Goal: Task Accomplishment & Management: Use online tool/utility

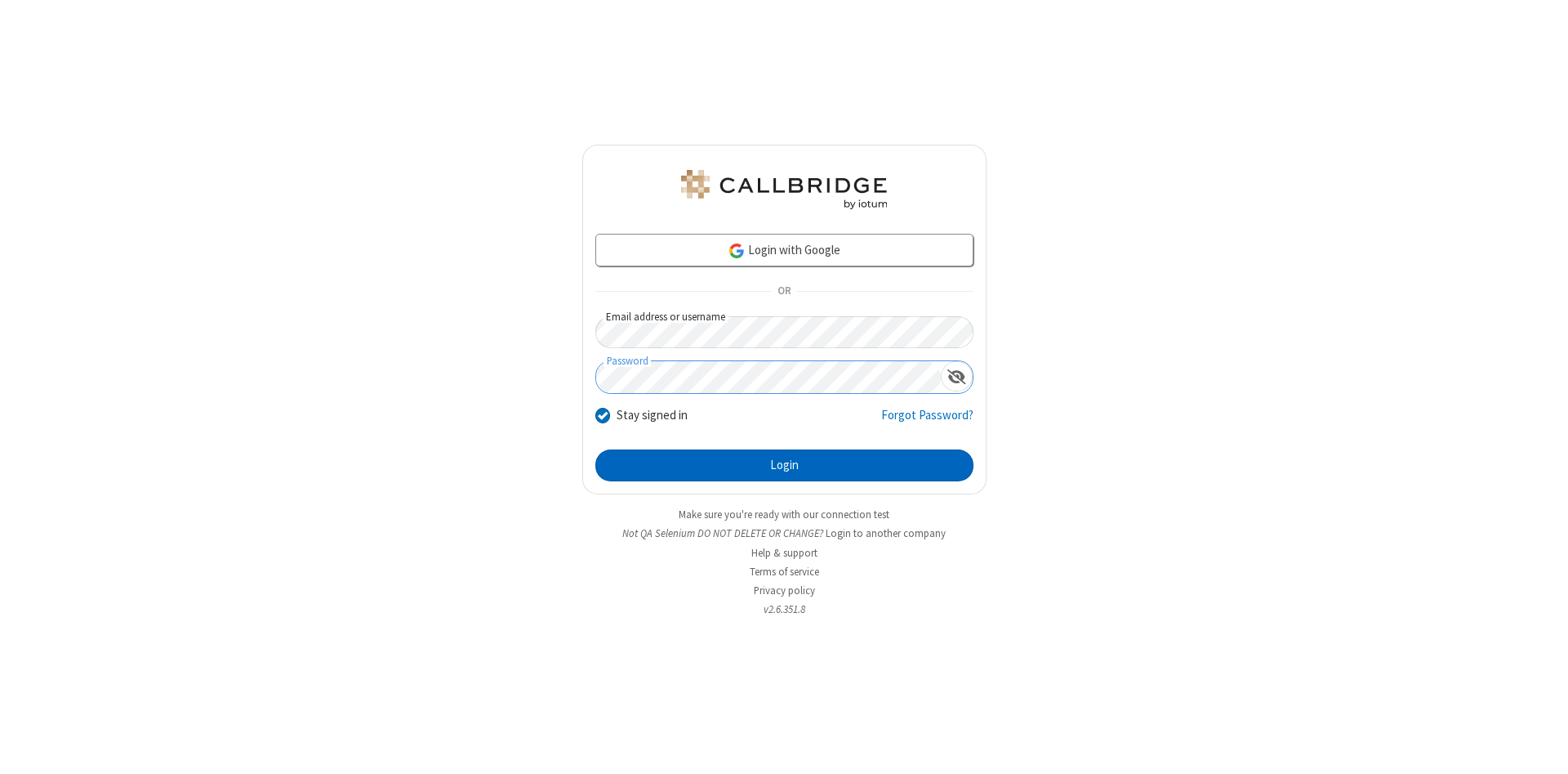
click at [784, 466] on button "Login" at bounding box center [784, 466] width 378 height 32
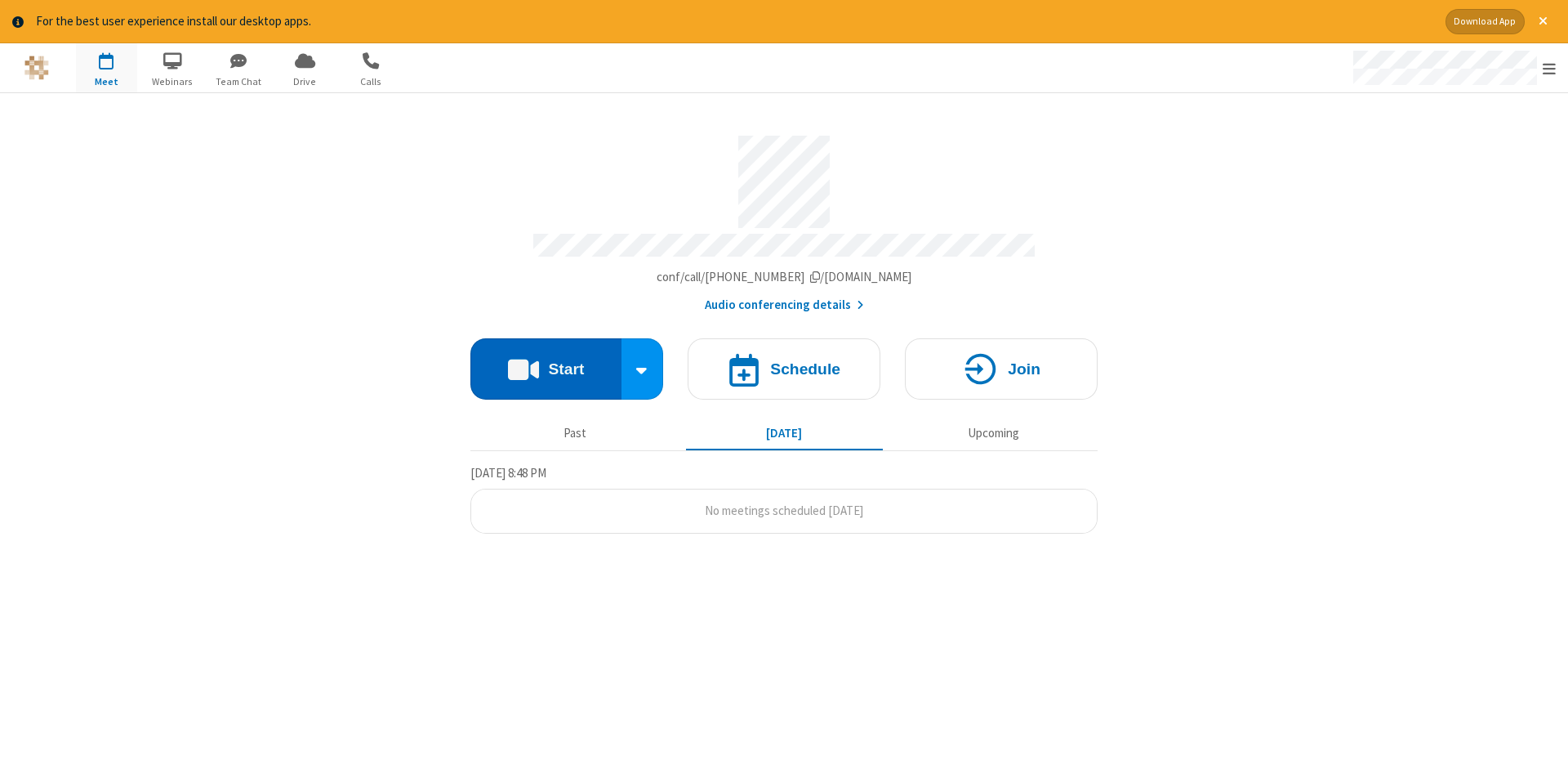
click at [546, 363] on button "Start" at bounding box center [546, 369] width 151 height 61
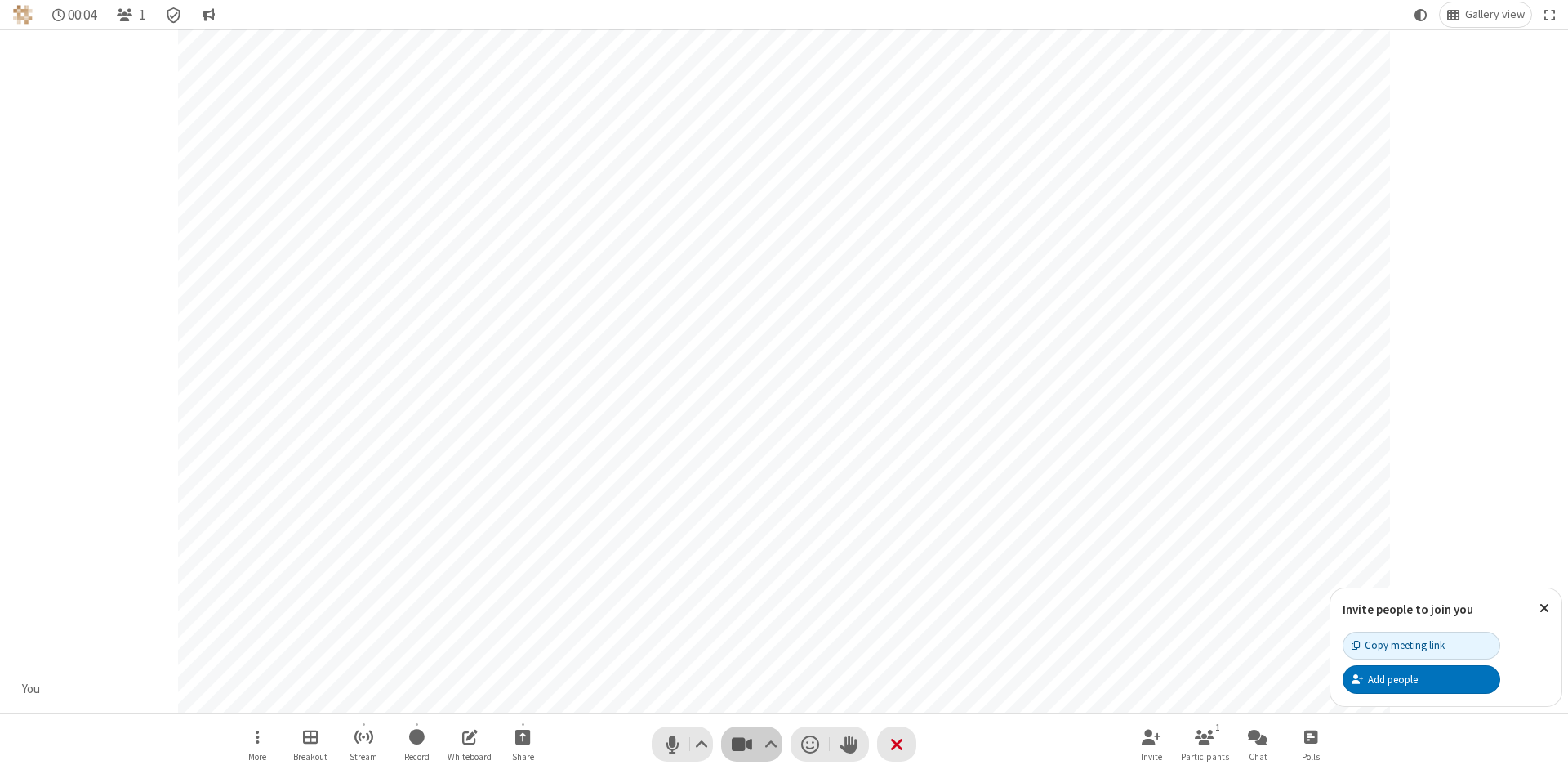
click at [741, 743] on span "Stop video (Alt+V)" at bounding box center [741, 743] width 24 height 23
click at [741, 743] on span "Start video (Alt+V)" at bounding box center [741, 743] width 24 height 23
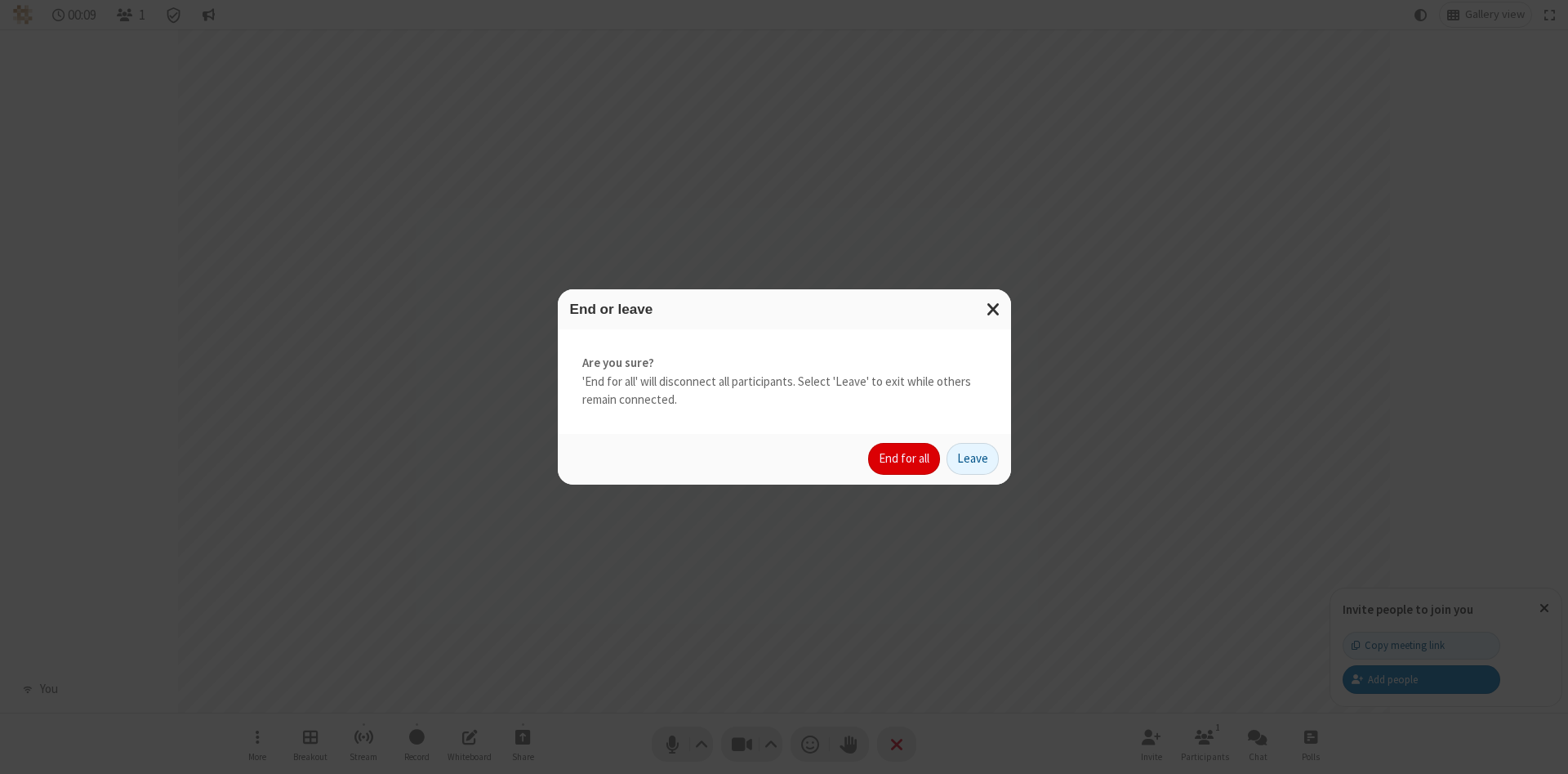
click at [904, 459] on button "End for all" at bounding box center [904, 459] width 72 height 32
